Goal: Task Accomplishment & Management: Manage account settings

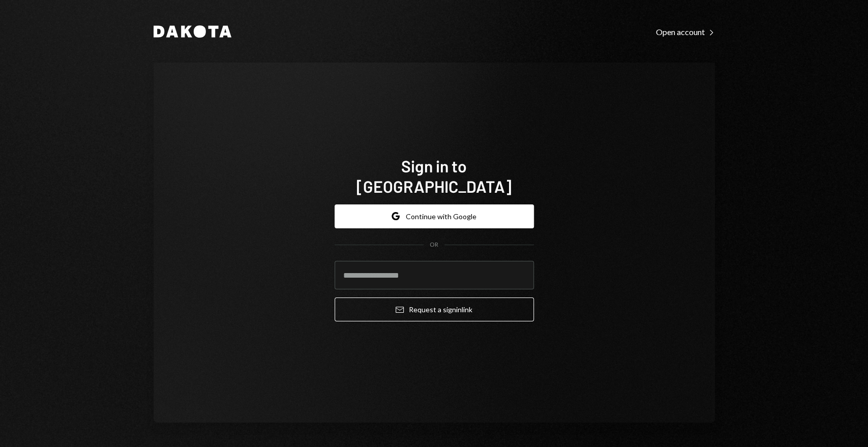
click at [647, 314] on div "Sign in to Dakota Google Continue with Google OR Email Request a sign in link" at bounding box center [435, 243] width 562 height 360
click at [460, 211] on button "Google Continue with Google" at bounding box center [434, 216] width 199 height 24
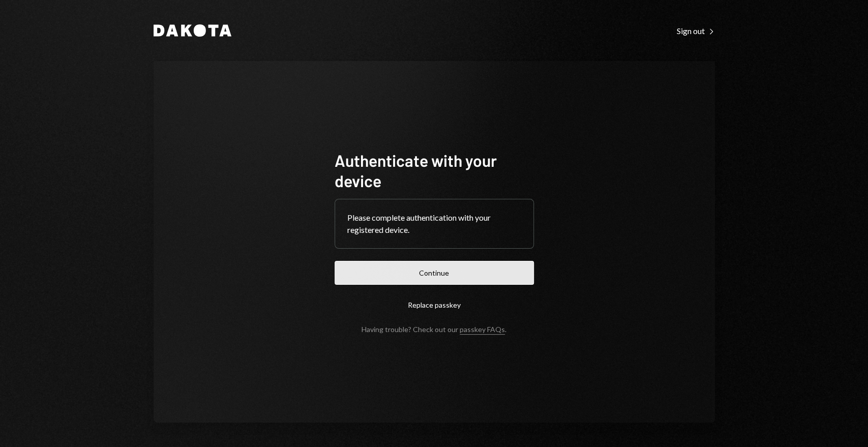
click at [447, 275] on button "Continue" at bounding box center [434, 273] width 199 height 24
click at [456, 278] on button "Continue" at bounding box center [434, 273] width 199 height 24
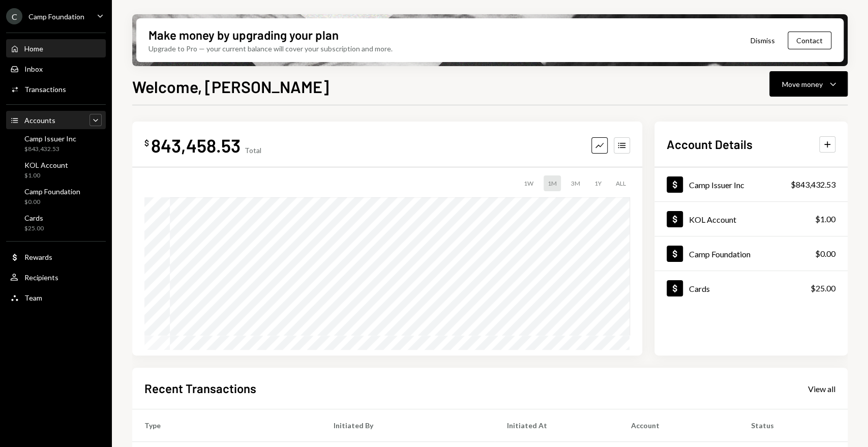
click at [93, 120] on icon "Caret Down" at bounding box center [96, 120] width 10 height 10
click at [93, 120] on icon "Caret Up" at bounding box center [96, 120] width 10 height 10
click at [45, 142] on div "Camp Issuer Inc" at bounding box center [50, 138] width 52 height 9
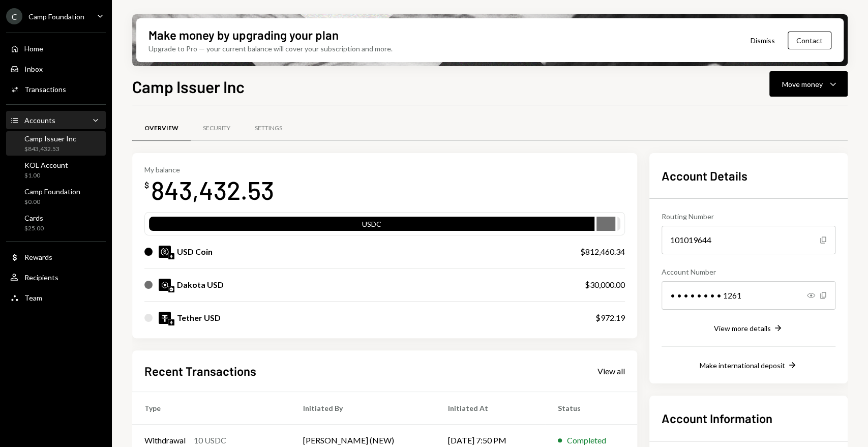
click at [51, 121] on div "Accounts" at bounding box center [39, 120] width 31 height 9
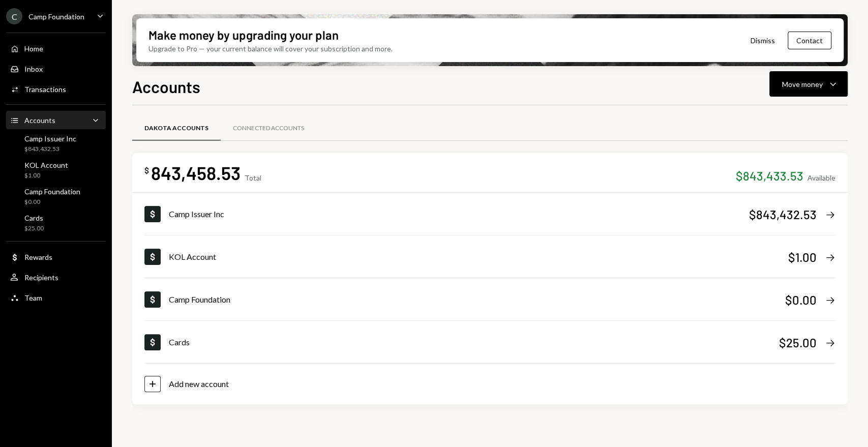
drag, startPoint x: 51, startPoint y: 121, endPoint x: 44, endPoint y: 120, distance: 7.3
click at [46, 122] on div "Accounts" at bounding box center [39, 120] width 31 height 9
click at [11, 117] on icon "Accounts" at bounding box center [14, 120] width 9 height 9
click at [11, 118] on icon "Accounts" at bounding box center [14, 120] width 9 height 9
click at [50, 49] on div "Home Home" at bounding box center [56, 48] width 92 height 9
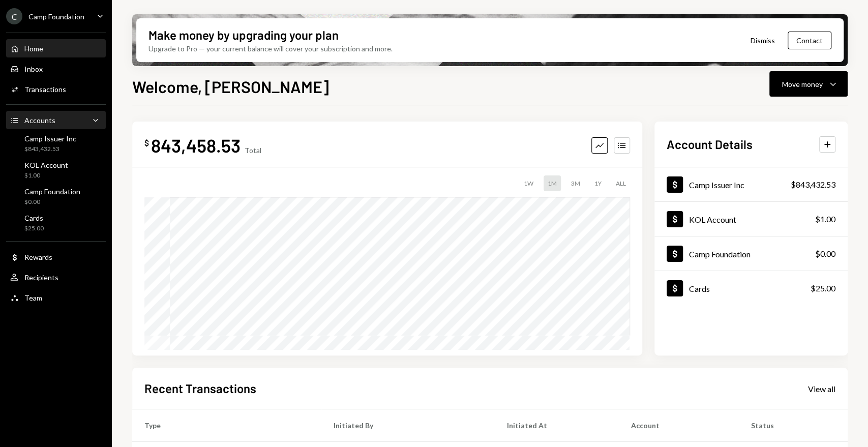
click at [57, 118] on div "Accounts Accounts Caret Down" at bounding box center [56, 120] width 92 height 11
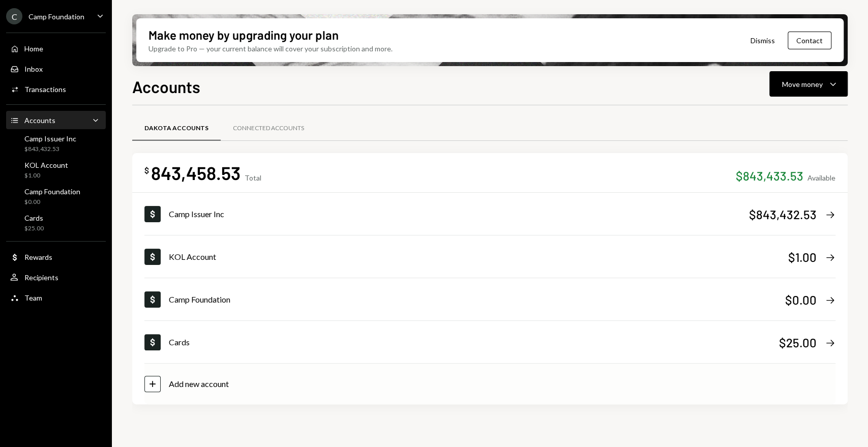
click at [201, 383] on div "Add new account" at bounding box center [199, 384] width 60 height 12
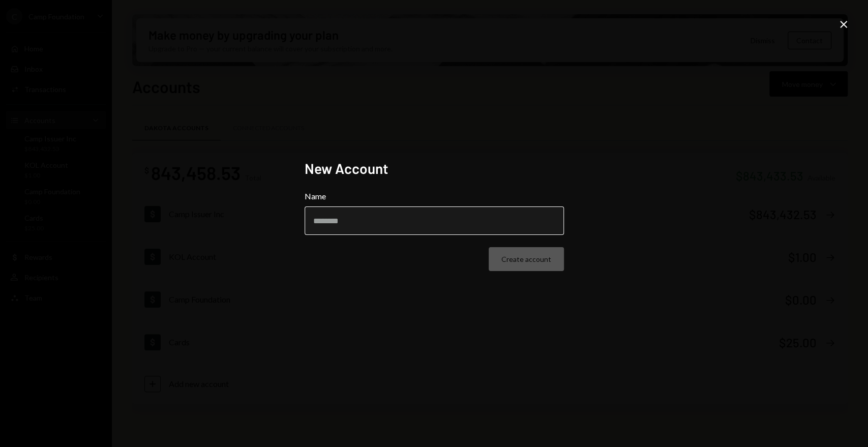
click at [358, 215] on input "Name" at bounding box center [434, 221] width 259 height 28
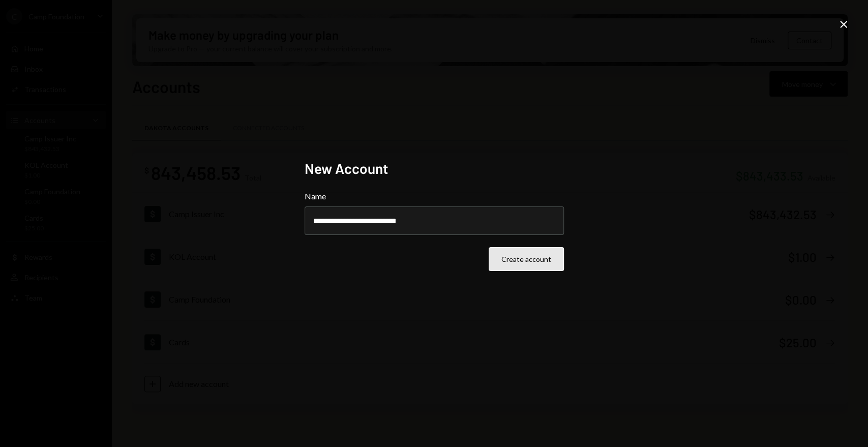
type input "**********"
click at [521, 261] on button "Create account" at bounding box center [526, 259] width 75 height 24
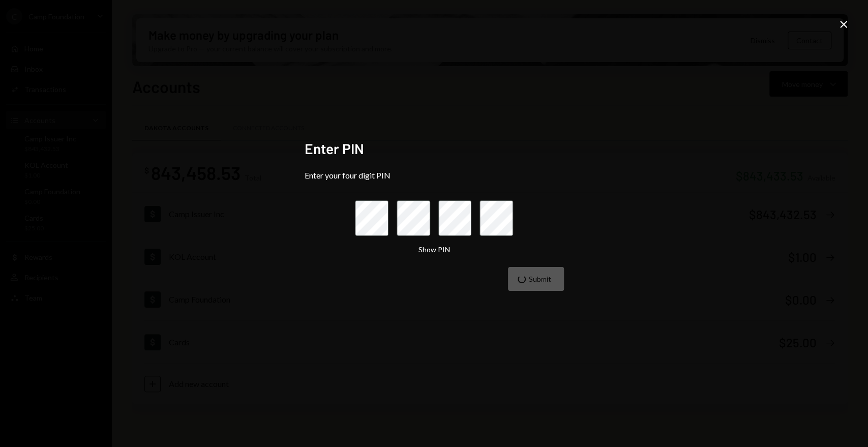
click at [554, 277] on div "Submit" at bounding box center [434, 279] width 259 height 24
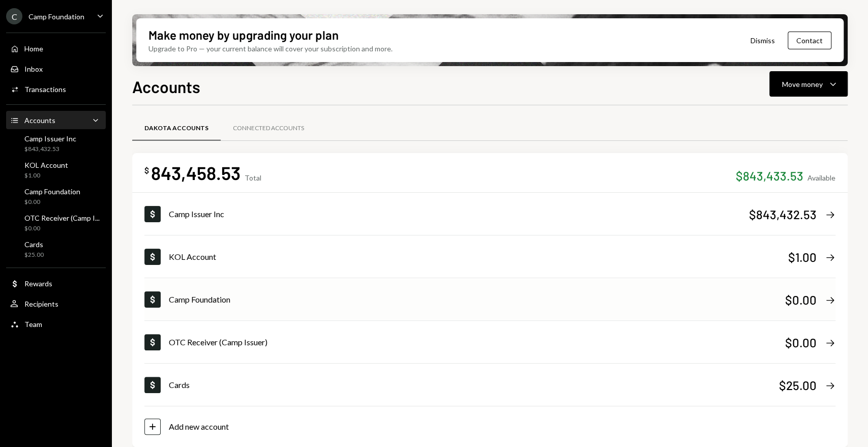
scroll to position [8, 0]
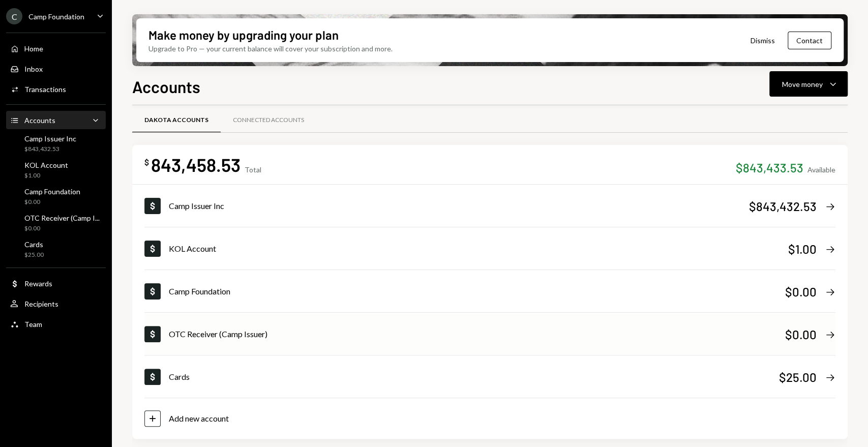
click at [820, 331] on div "$0.00 Right Arrow" at bounding box center [810, 334] width 50 height 17
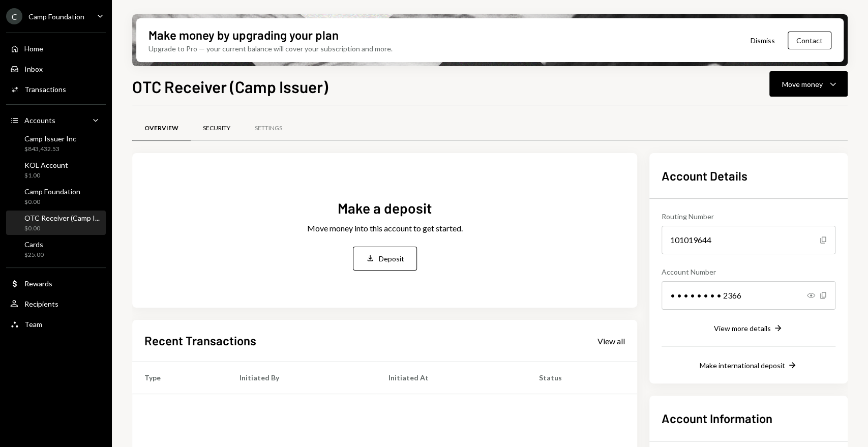
click at [218, 132] on div "Security" at bounding box center [216, 128] width 27 height 9
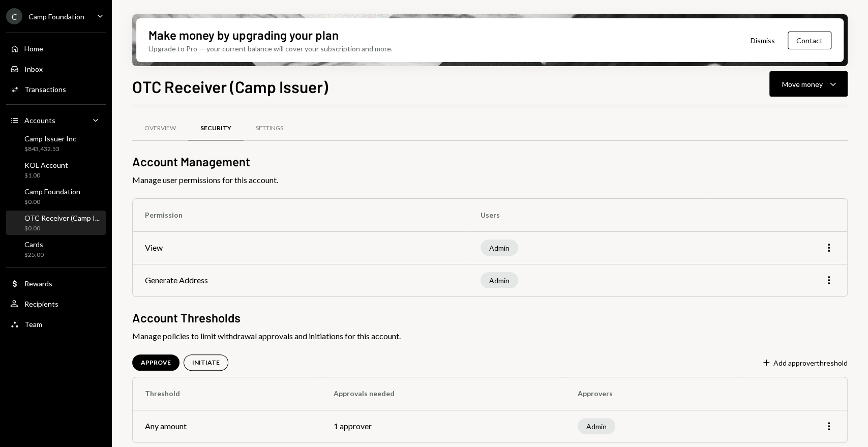
scroll to position [4, 0]
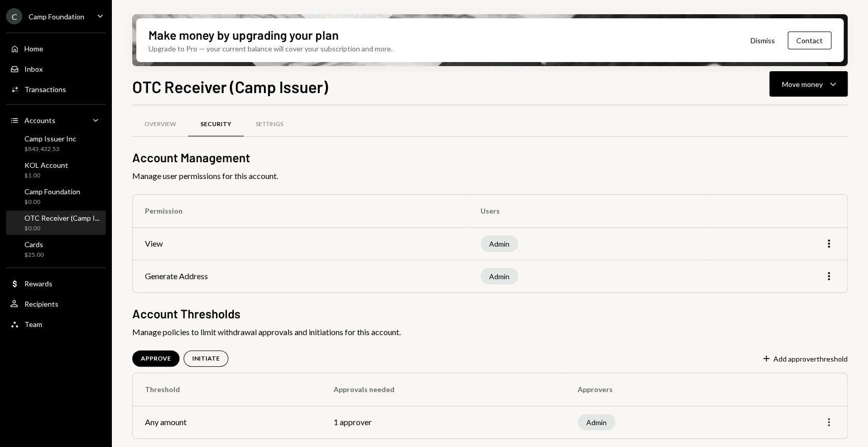
click at [824, 426] on icon "More" at bounding box center [829, 422] width 12 height 12
click at [799, 403] on div "Edit" at bounding box center [805, 400] width 51 height 18
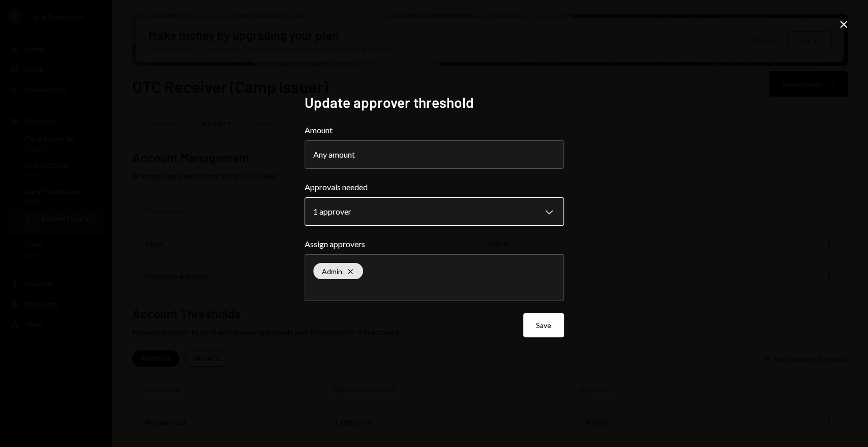
click at [376, 210] on body "**********" at bounding box center [434, 223] width 868 height 447
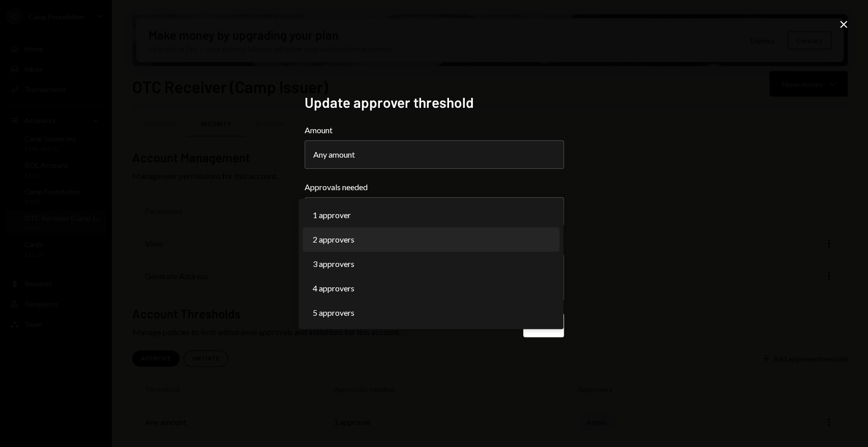
select select "*"
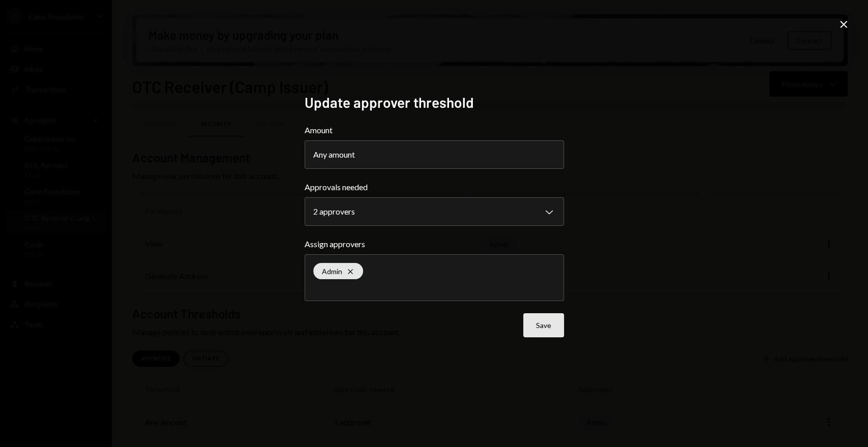
click at [539, 329] on button "Save" at bounding box center [543, 325] width 41 height 24
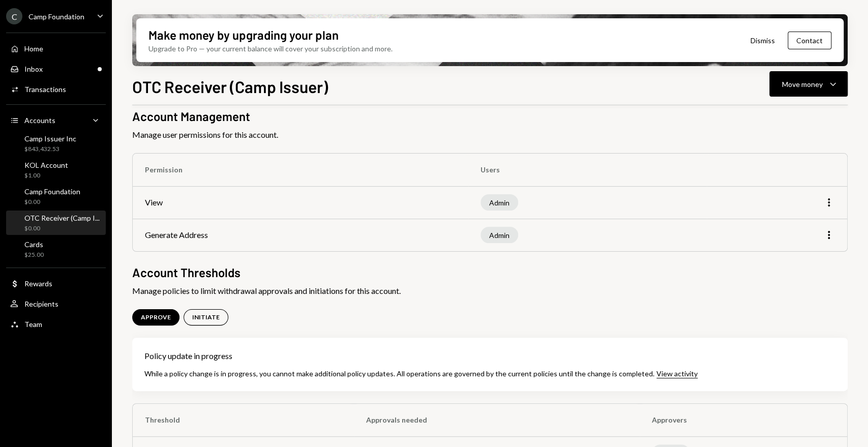
scroll to position [76, 0]
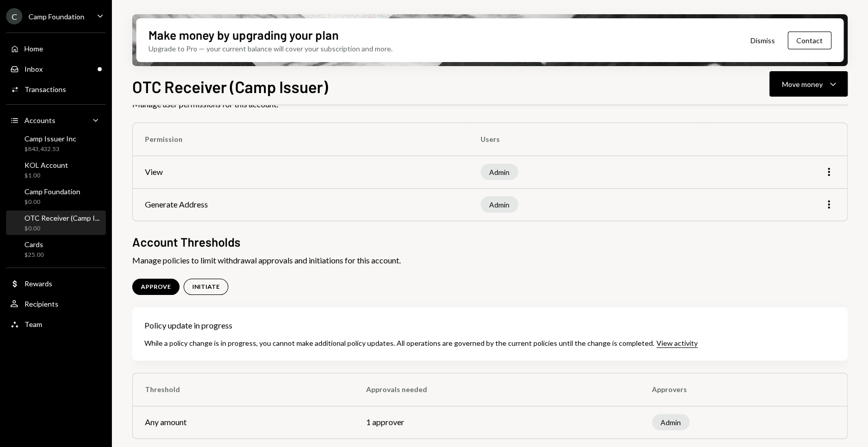
click at [391, 415] on td "1 approver" at bounding box center [497, 422] width 286 height 33
click at [48, 70] on div "Inbox Inbox" at bounding box center [56, 69] width 92 height 9
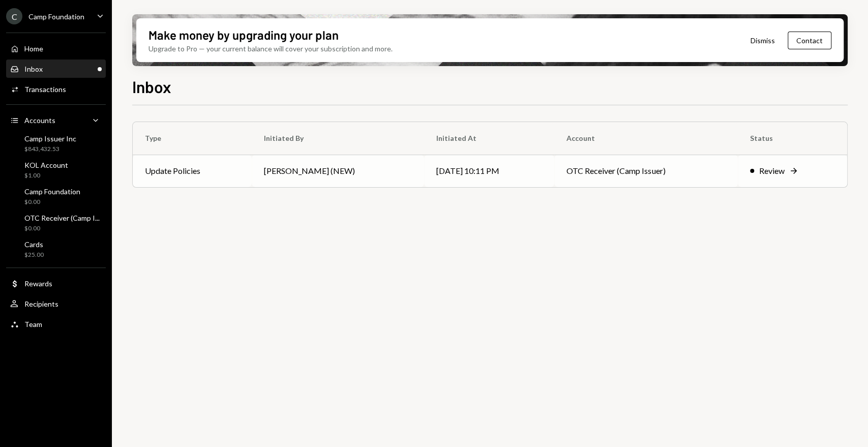
click at [217, 165] on td "Update Policies" at bounding box center [192, 171] width 119 height 33
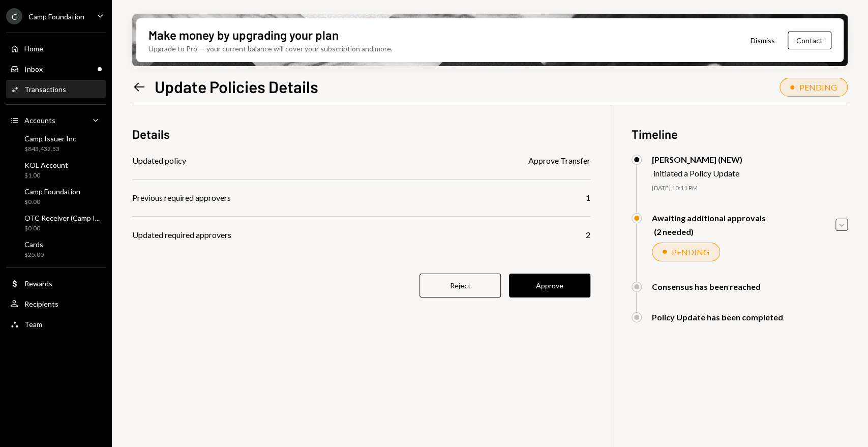
click at [841, 222] on icon "Caret Down" at bounding box center [841, 224] width 11 height 11
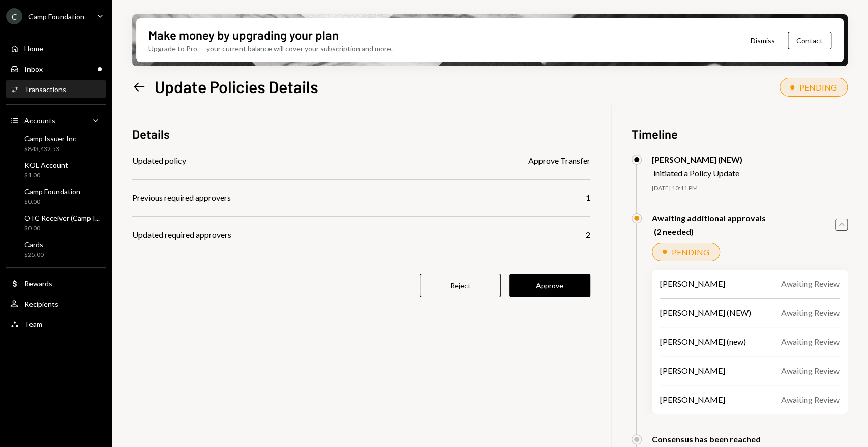
click at [841, 224] on icon "button" at bounding box center [841, 224] width 5 height 3
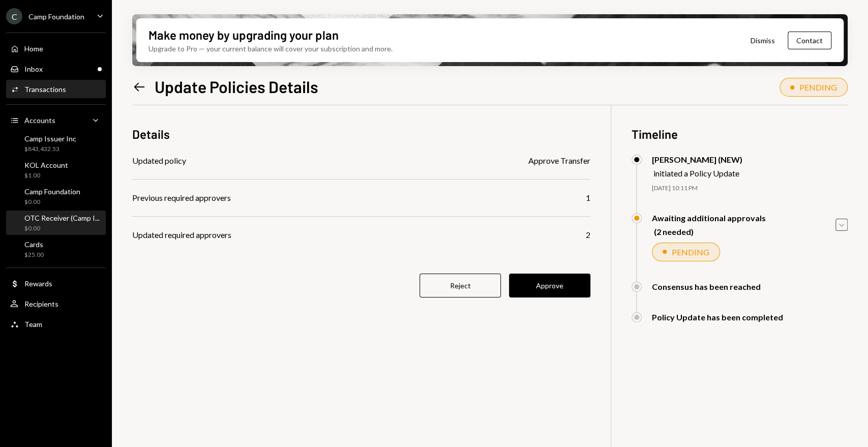
click at [55, 215] on div "OTC Receiver (Camp I..." at bounding box center [61, 218] width 75 height 9
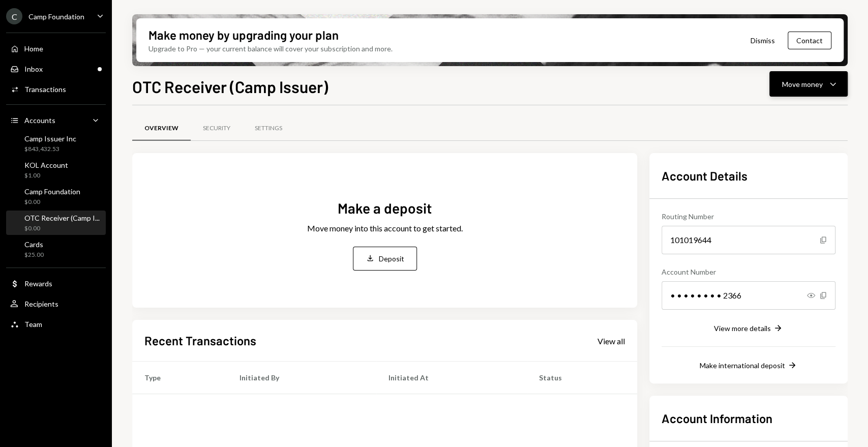
click at [800, 93] on button "Move money Caret Down" at bounding box center [809, 83] width 78 height 25
click at [787, 159] on div "Deposit" at bounding box center [801, 160] width 74 height 11
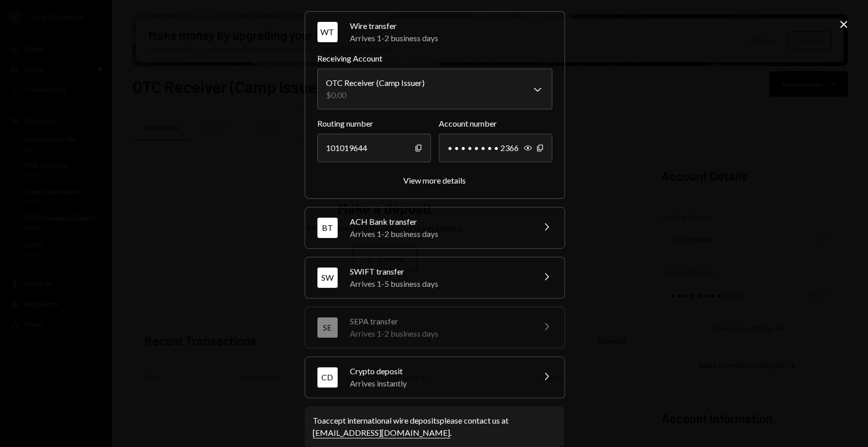
scroll to position [47, 0]
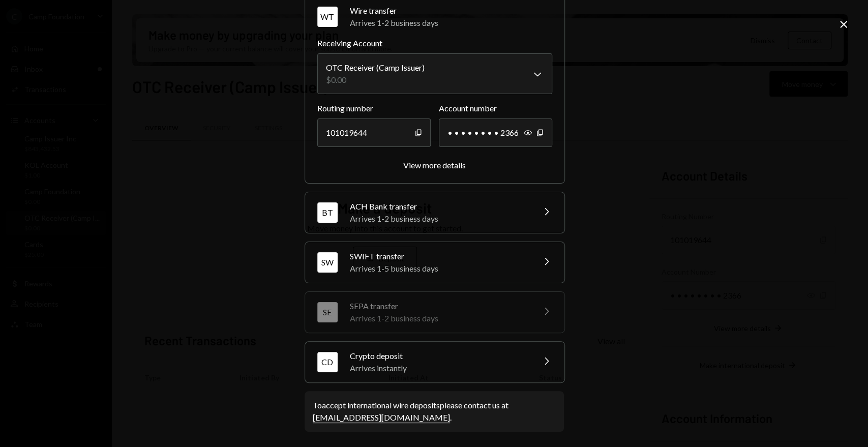
click at [514, 369] on div "Arrives instantly" at bounding box center [439, 368] width 178 height 12
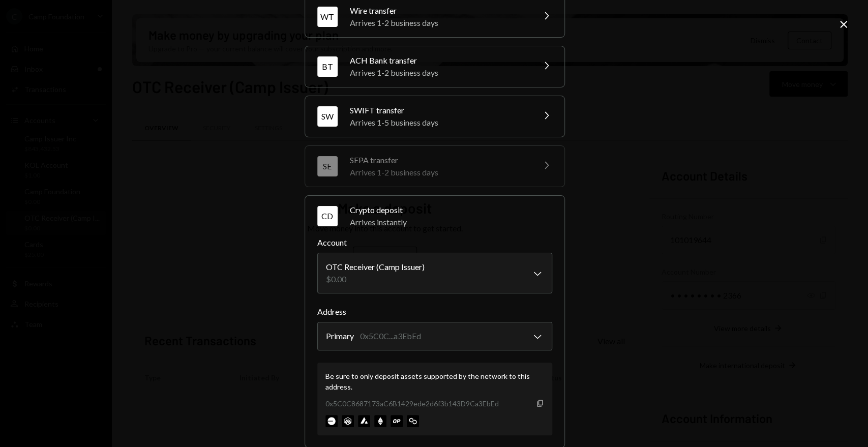
click at [537, 402] on icon "Copy" at bounding box center [540, 403] width 8 height 8
click at [843, 25] on icon at bounding box center [843, 24] width 7 height 7
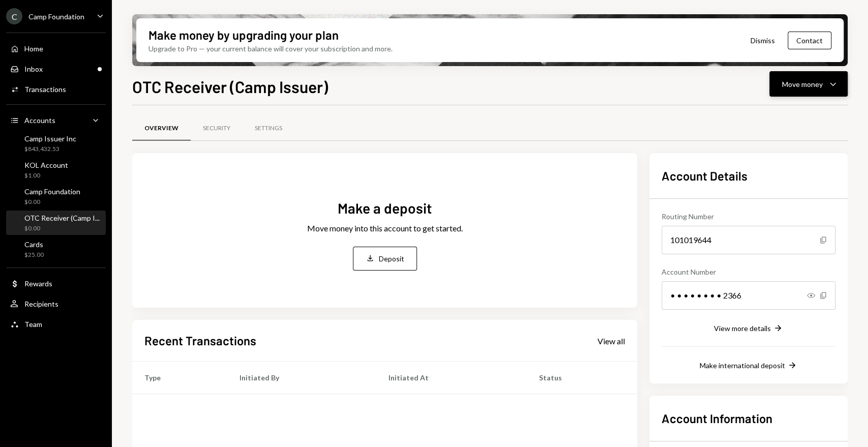
drag, startPoint x: 826, startPoint y: 84, endPoint x: 817, endPoint y: 94, distance: 13.0
click at [826, 84] on div "Move money Caret Down" at bounding box center [808, 84] width 53 height 12
click at [776, 163] on div "Deposit" at bounding box center [801, 160] width 74 height 11
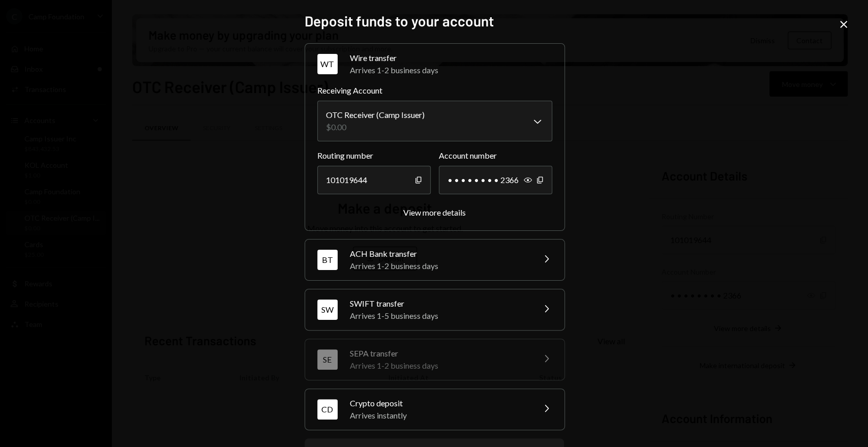
click at [403, 423] on div "CD Crypto deposit Arrives instantly Chevron Right" at bounding box center [434, 409] width 259 height 41
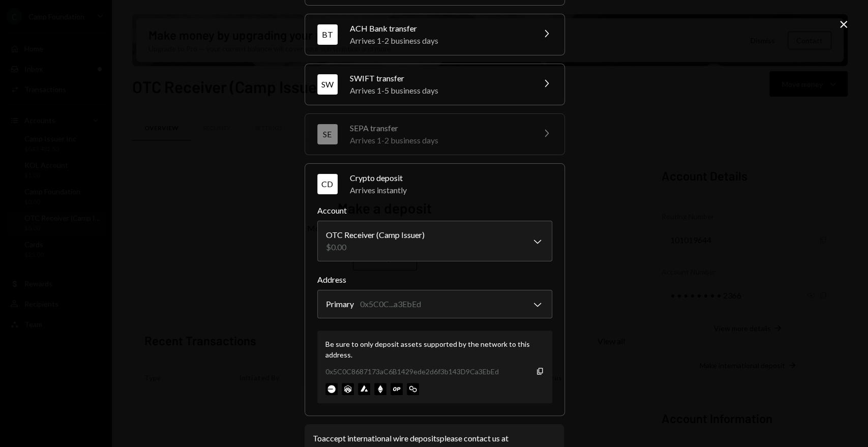
scroll to position [112, 0]
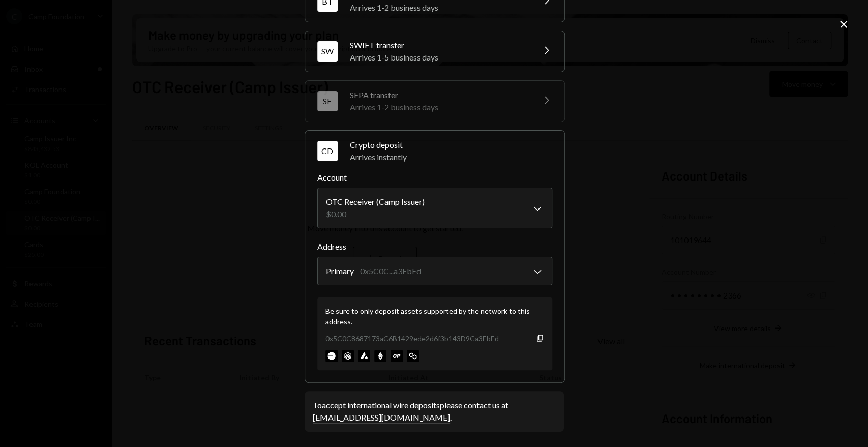
click at [840, 26] on icon "Close" at bounding box center [844, 24] width 12 height 12
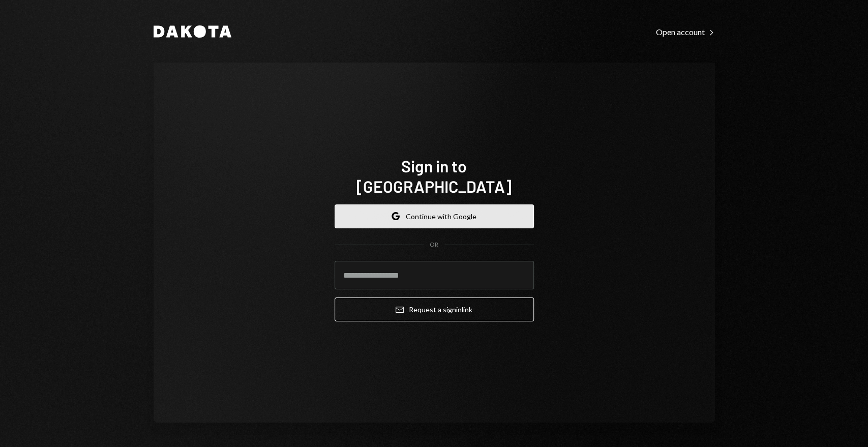
click at [459, 204] on button "Google Continue with Google" at bounding box center [434, 216] width 199 height 24
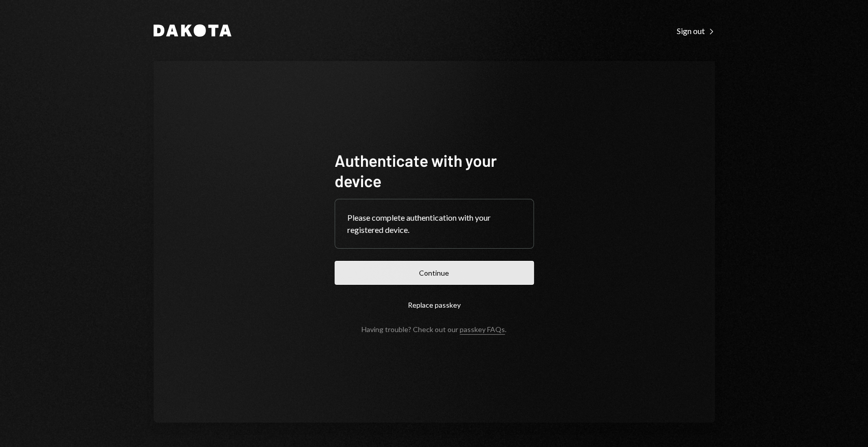
click at [456, 266] on button "Continue" at bounding box center [434, 273] width 199 height 24
click at [435, 266] on button "Continue" at bounding box center [434, 273] width 199 height 24
click at [472, 268] on button "Continue" at bounding box center [434, 273] width 199 height 24
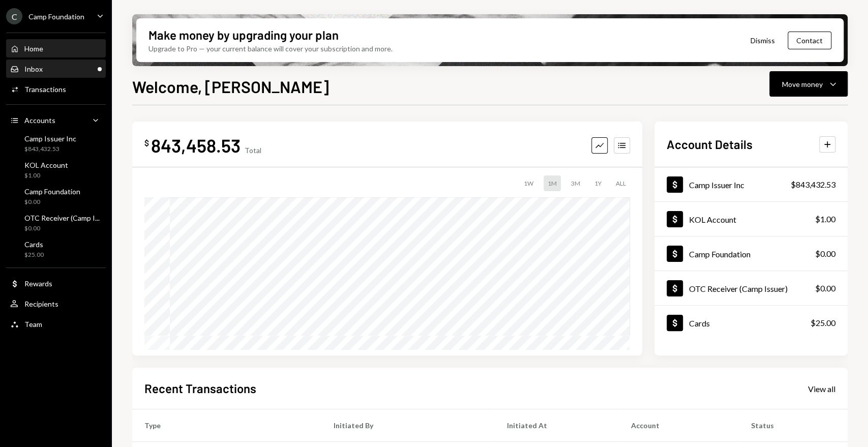
click at [62, 71] on div "Inbox Inbox" at bounding box center [56, 69] width 92 height 9
